Goal: Task Accomplishment & Management: Manage account settings

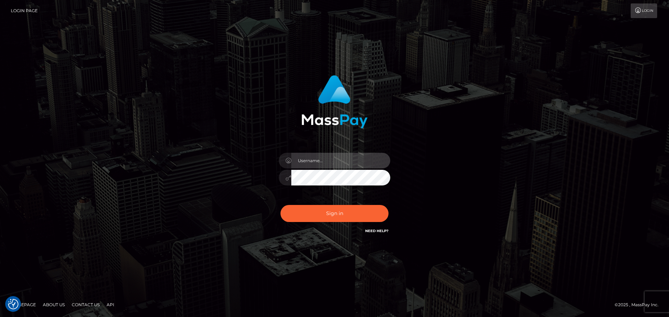
click at [327, 158] on input "text" at bounding box center [340, 161] width 99 height 16
type input "[PERSON_NAME]"
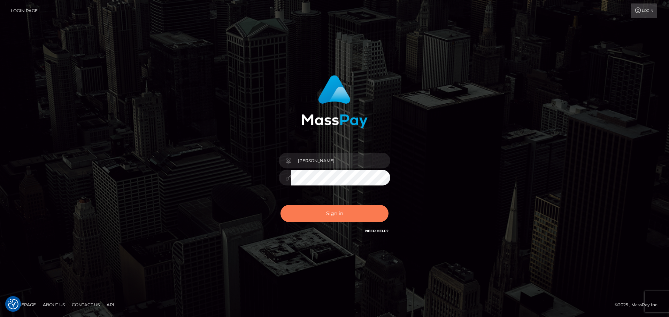
click at [322, 214] on button "Sign in" at bounding box center [334, 213] width 108 height 17
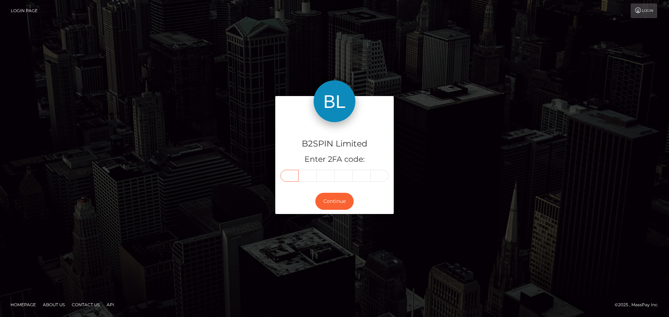
paste input "4"
type input "4"
type input "3"
type input "4"
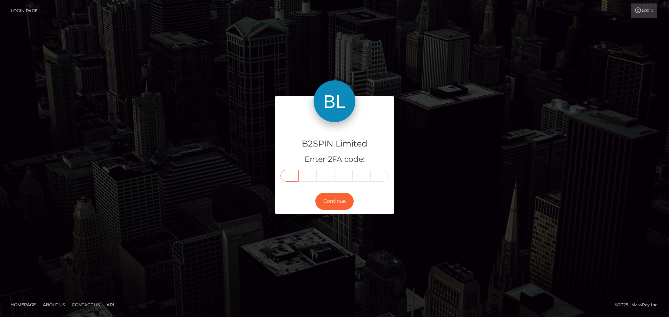
type input "3"
type input "2"
click at [340, 201] on button "Continue" at bounding box center [334, 201] width 38 height 17
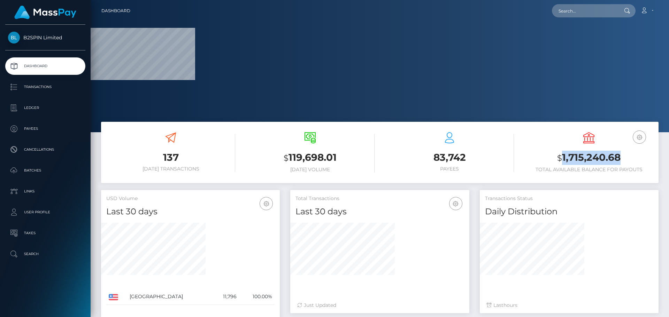
drag, startPoint x: 561, startPoint y: 156, endPoint x: 622, endPoint y: 154, distance: 60.7
click at [622, 154] on h3 "$ 1,715,240.68" at bounding box center [588, 158] width 129 height 14
copy h3 "1,715,240.68"
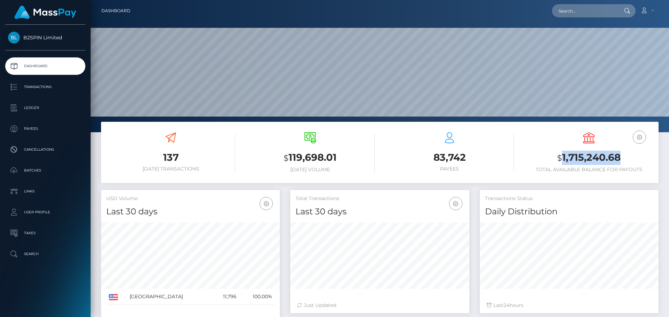
scroll to position [124, 179]
